Goal: Task Accomplishment & Management: Manage account settings

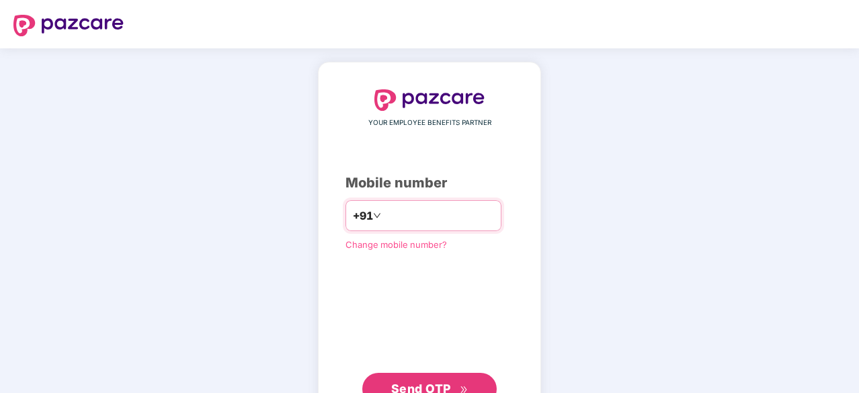
type input "**********"
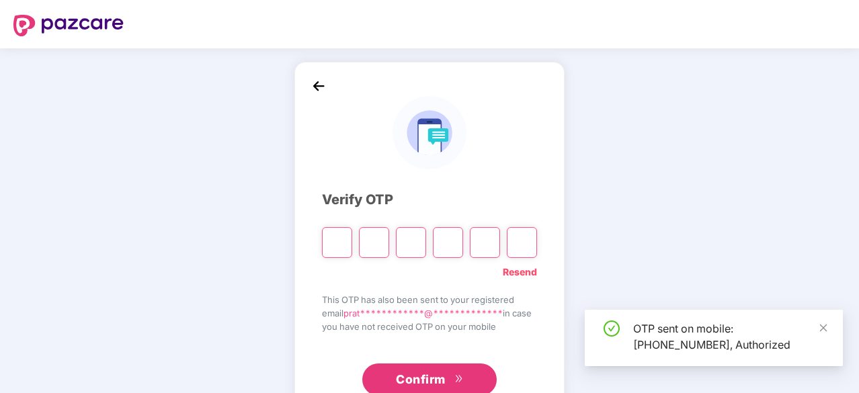
scroll to position [44, 0]
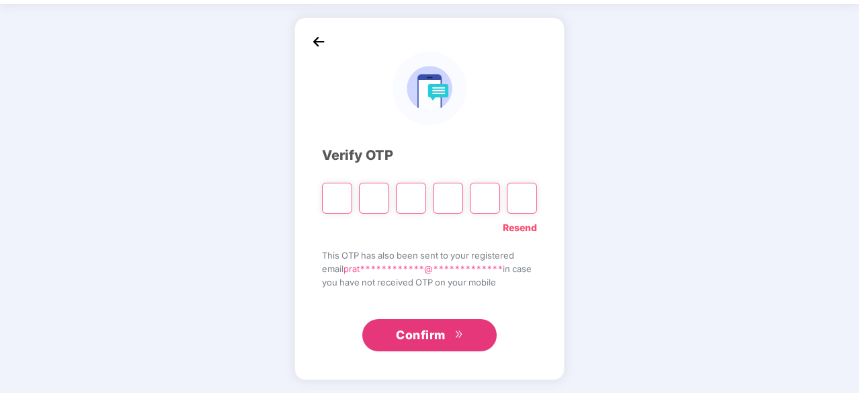
type input "*"
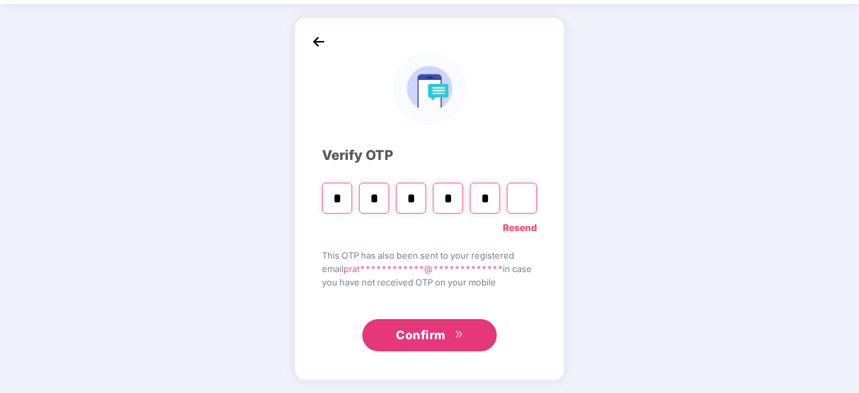
type input "*"
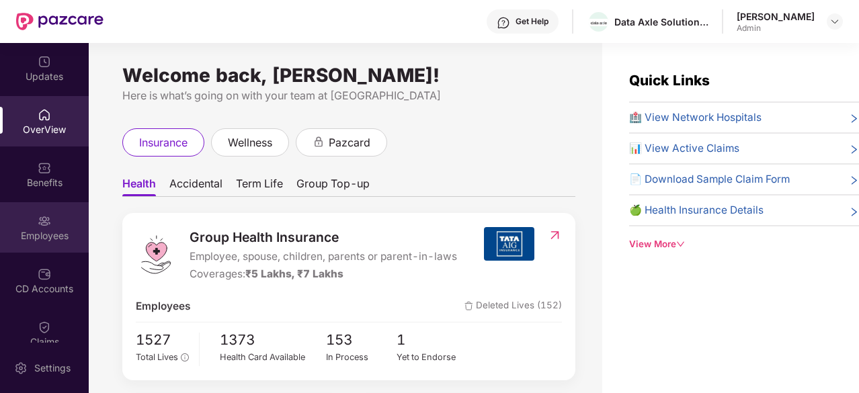
click at [34, 241] on div "Employees" at bounding box center [44, 235] width 89 height 13
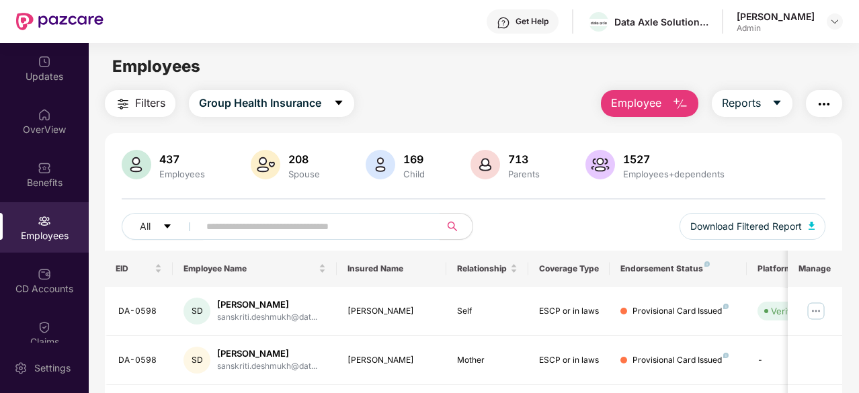
click at [681, 101] on img "button" at bounding box center [680, 104] width 16 height 16
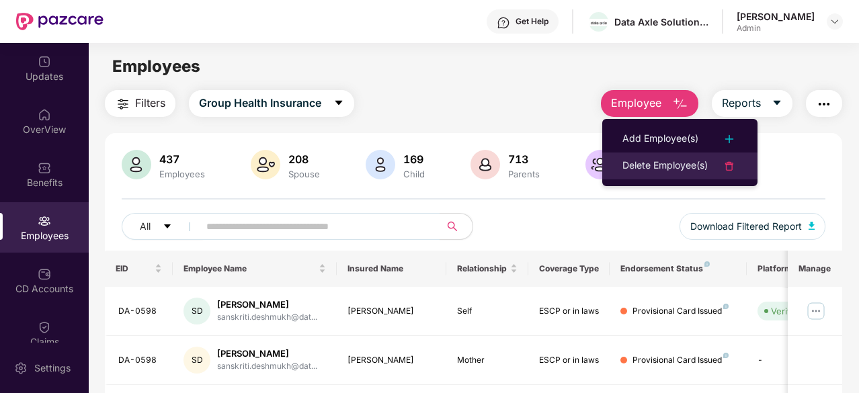
click at [727, 159] on img at bounding box center [729, 166] width 16 height 16
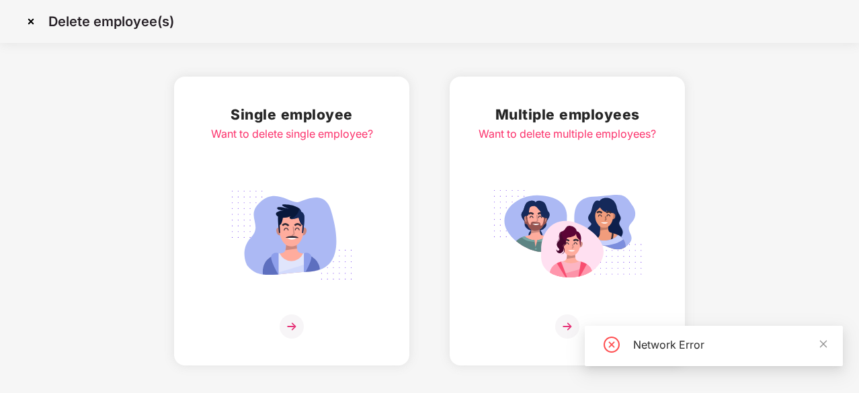
click at [301, 329] on img at bounding box center [292, 326] width 24 height 24
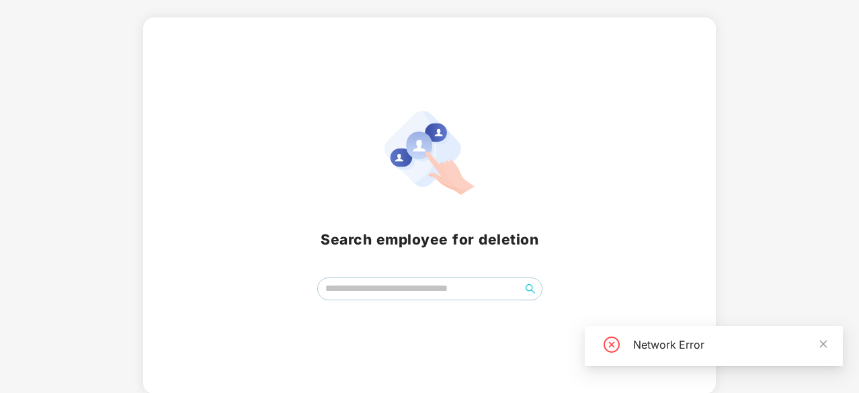
scroll to position [59, 0]
click at [380, 291] on input "search" at bounding box center [419, 288] width 202 height 20
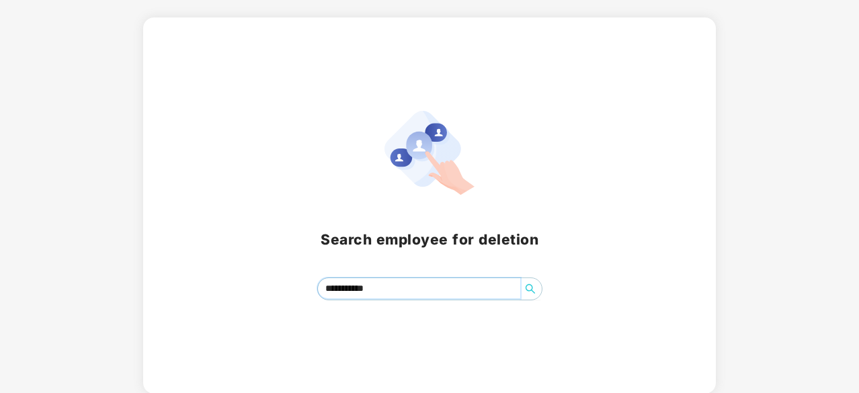
click at [529, 291] on icon "search" at bounding box center [529, 288] width 9 height 9
click at [454, 284] on input "**********" at bounding box center [419, 288] width 202 height 20
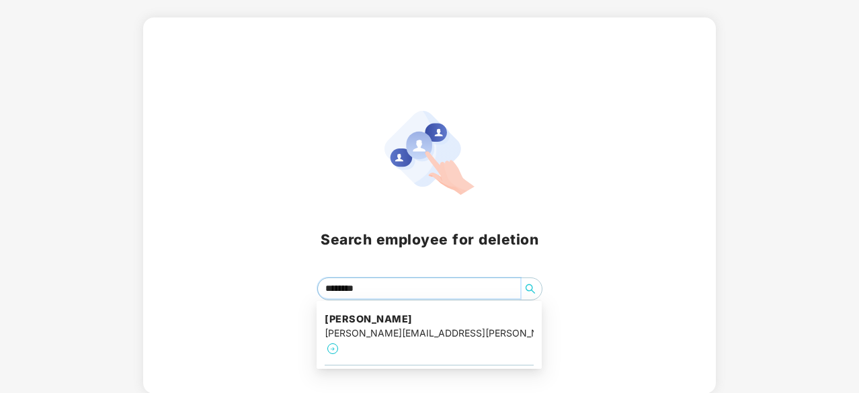
type input "*******"
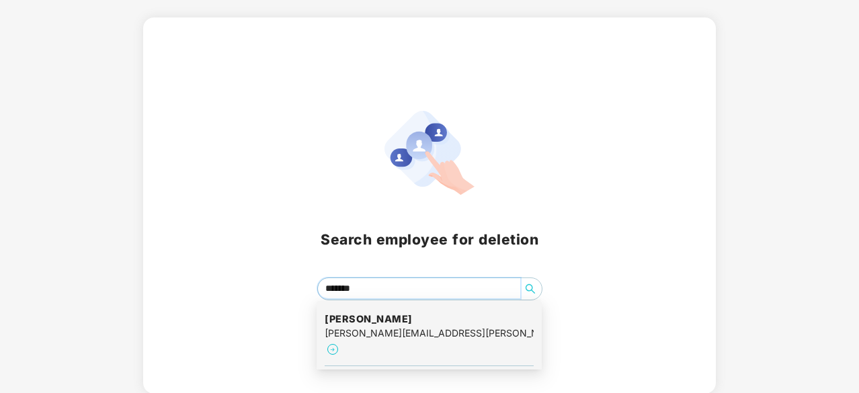
click at [493, 333] on div "[PERSON_NAME] [PERSON_NAME][EMAIL_ADDRESS][PERSON_NAME][DOMAIN_NAME]" at bounding box center [429, 334] width 209 height 61
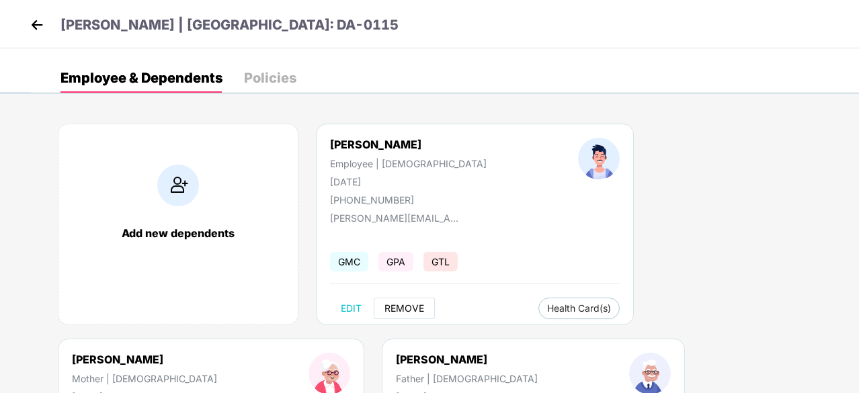
click at [403, 305] on span "REMOVE" at bounding box center [404, 308] width 40 height 11
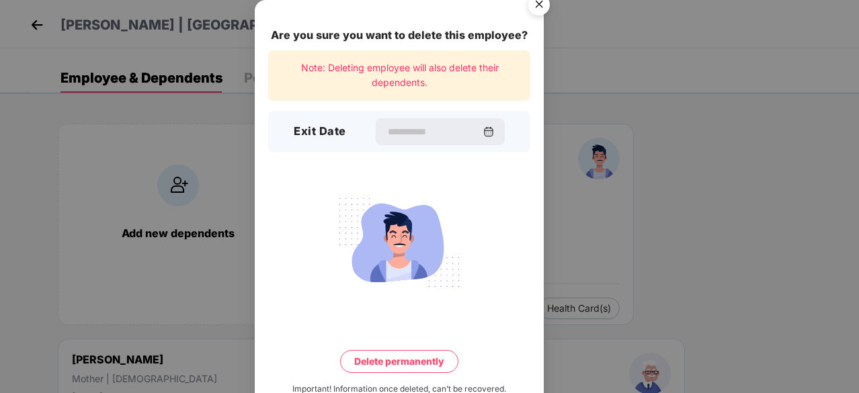
click at [535, 9] on img "Close" at bounding box center [539, 7] width 38 height 38
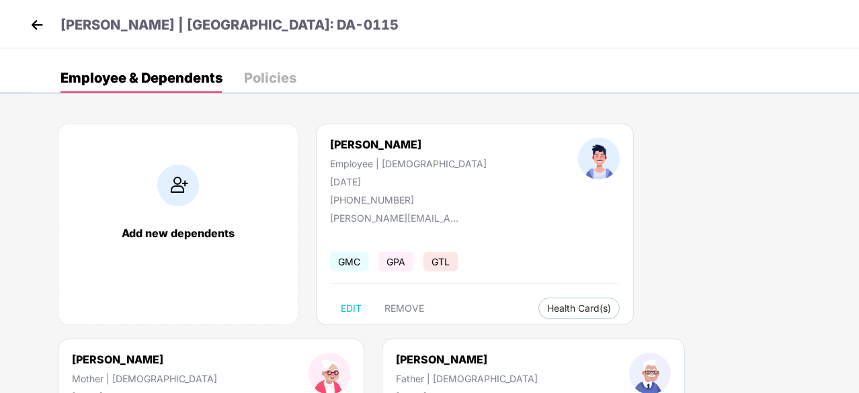
click at [27, 18] on img at bounding box center [37, 25] width 20 height 20
